Goal: Transaction & Acquisition: Purchase product/service

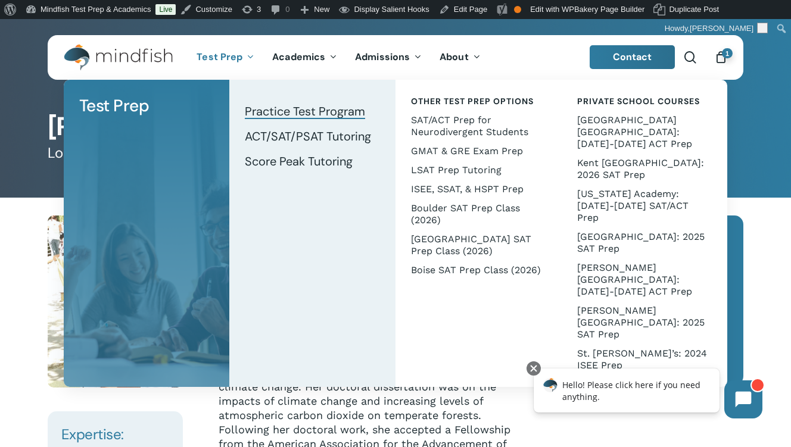
click at [270, 101] on link "Practice Test Program" at bounding box center [312, 111] width 142 height 25
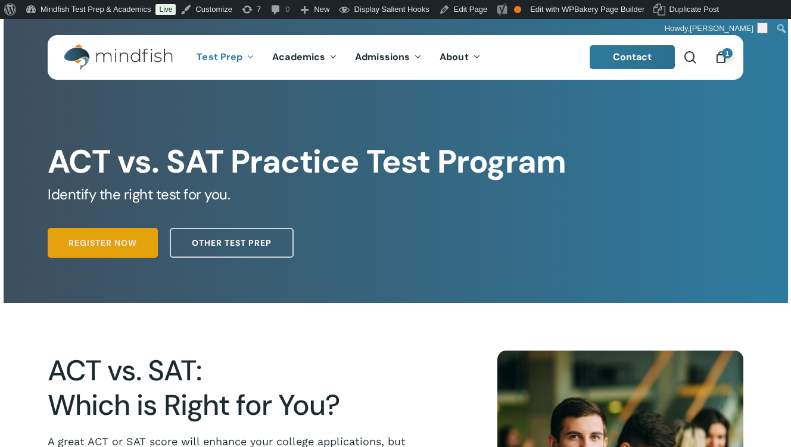
click at [123, 248] on span "Register Now" at bounding box center [102, 243] width 68 height 12
